Goal: Task Accomplishment & Management: Use online tool/utility

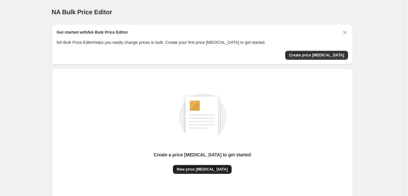
click at [198, 168] on span "New price [MEDICAL_DATA]" at bounding box center [202, 169] width 51 height 5
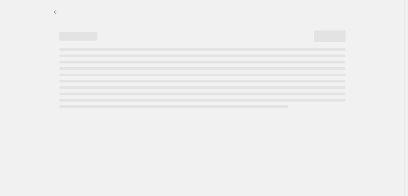
select select "percentage"
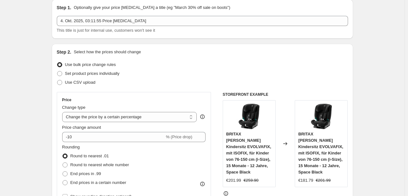
scroll to position [32, 0]
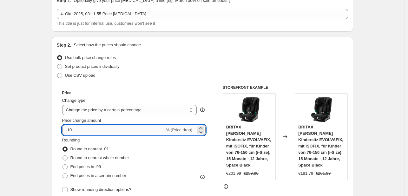
click at [102, 133] on input "-10" at bounding box center [113, 130] width 102 height 10
type input "-1"
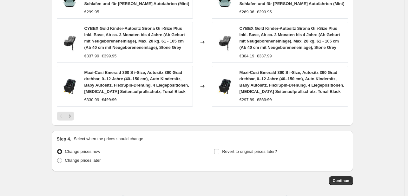
scroll to position [505, 0]
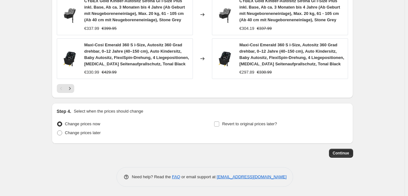
type input "-35"
click at [339, 153] on span "Continue" at bounding box center [341, 153] width 16 height 5
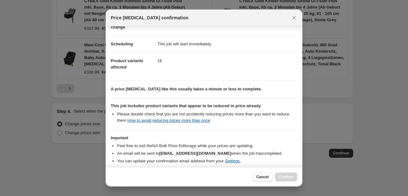
scroll to position [70, 0]
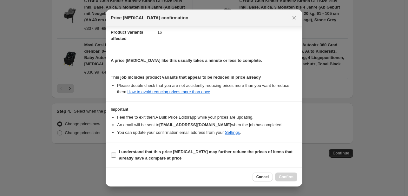
click at [149, 153] on b "I understand that this price [MEDICAL_DATA] may further reduce the prices of it…" at bounding box center [205, 154] width 173 height 11
click at [116, 153] on input "I understand that this price [MEDICAL_DATA] may further reduce the prices of it…" at bounding box center [113, 154] width 5 height 5
checkbox input "true"
click at [294, 179] on button "Confirm" at bounding box center [286, 176] width 22 height 9
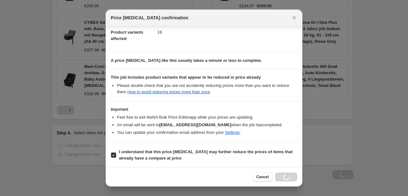
scroll to position [526, 0]
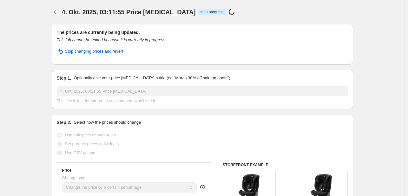
select select "percentage"
